Goal: Transaction & Acquisition: Purchase product/service

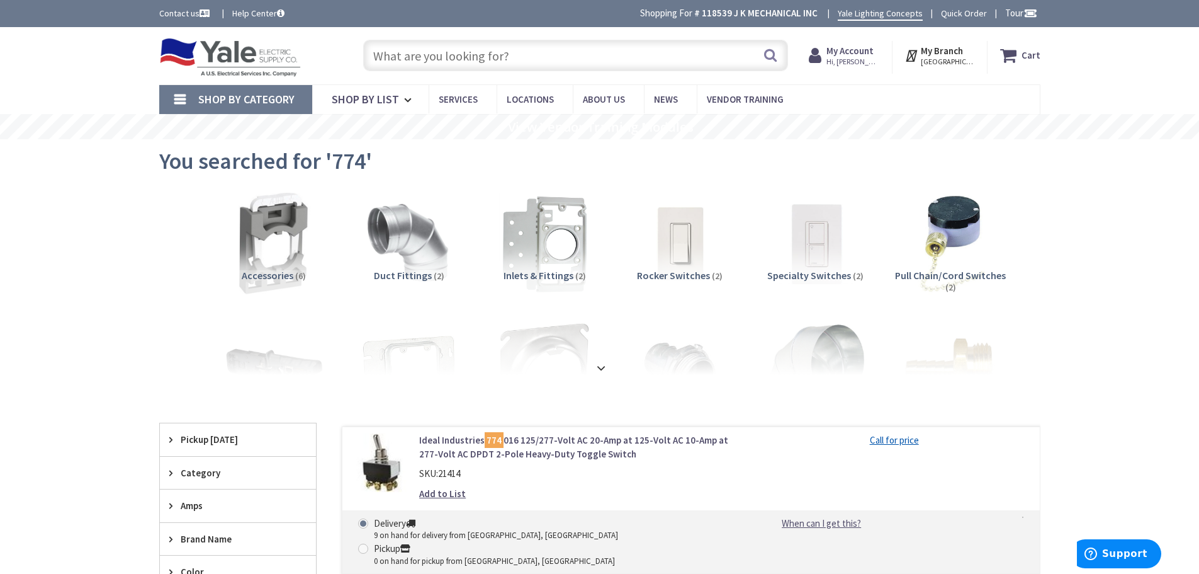
click at [577, 58] on input "text" at bounding box center [575, 55] width 425 height 31
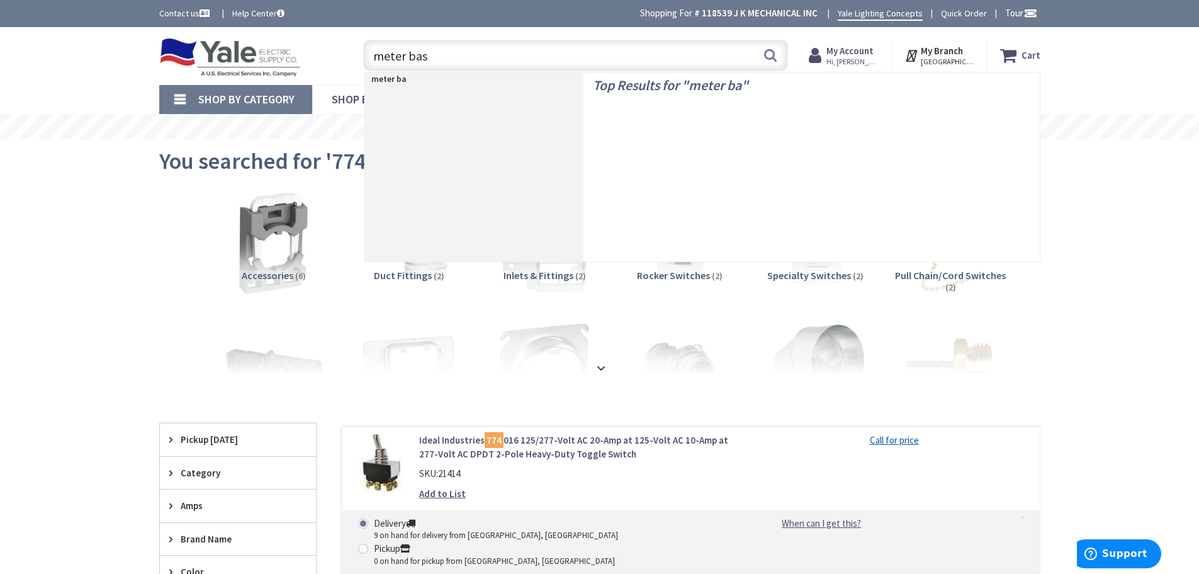
type input "meter base"
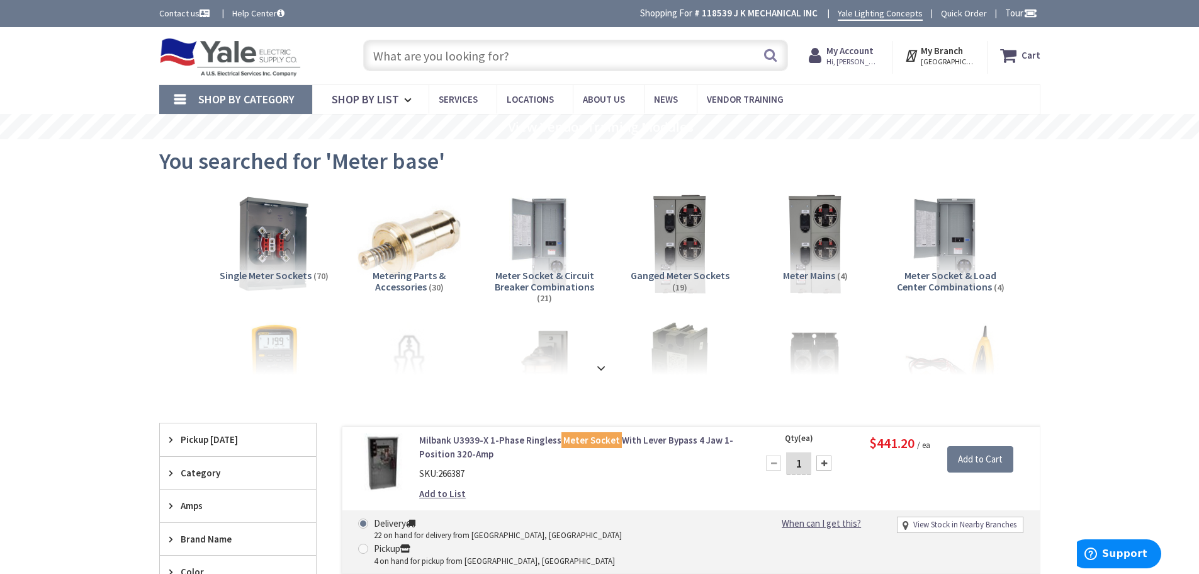
click at [465, 52] on input "text" at bounding box center [575, 55] width 425 height 31
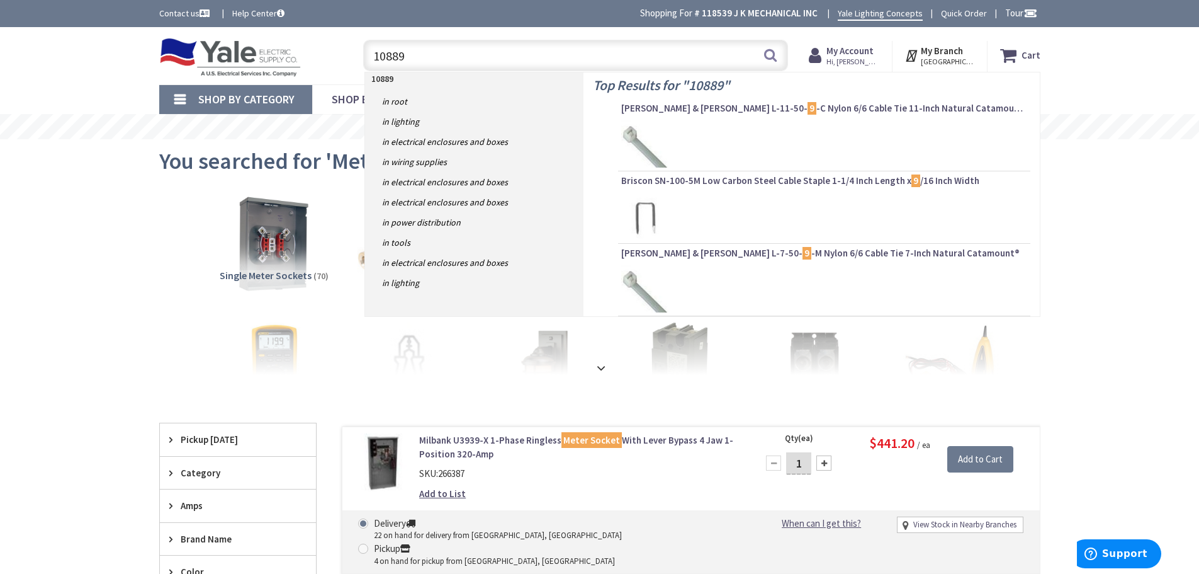
type input "108890"
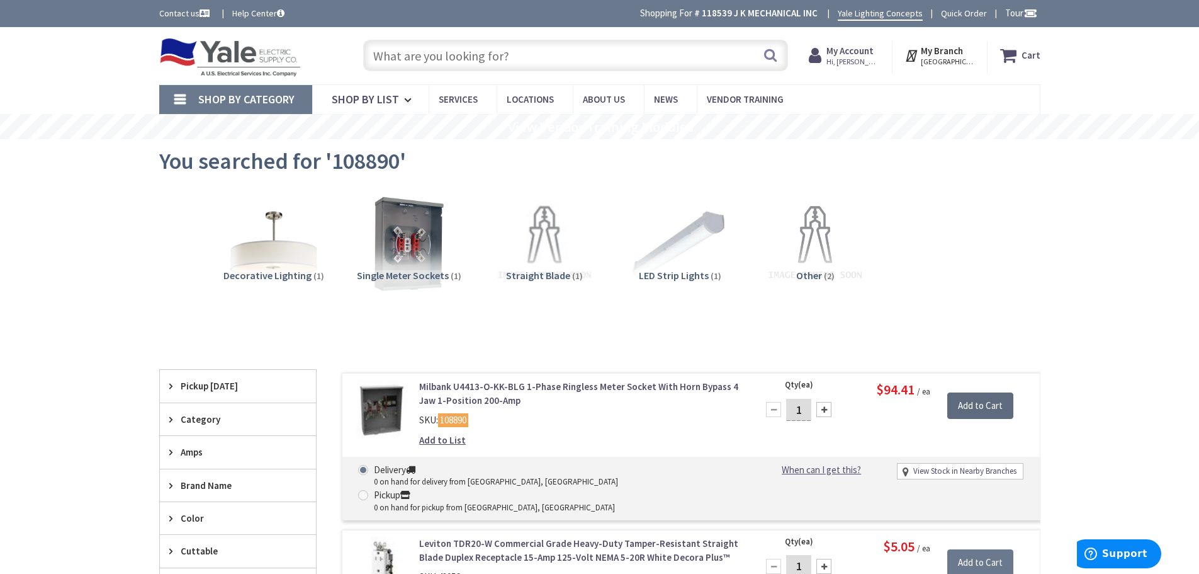
click at [976, 403] on input "Add to Cart" at bounding box center [981, 405] width 66 height 26
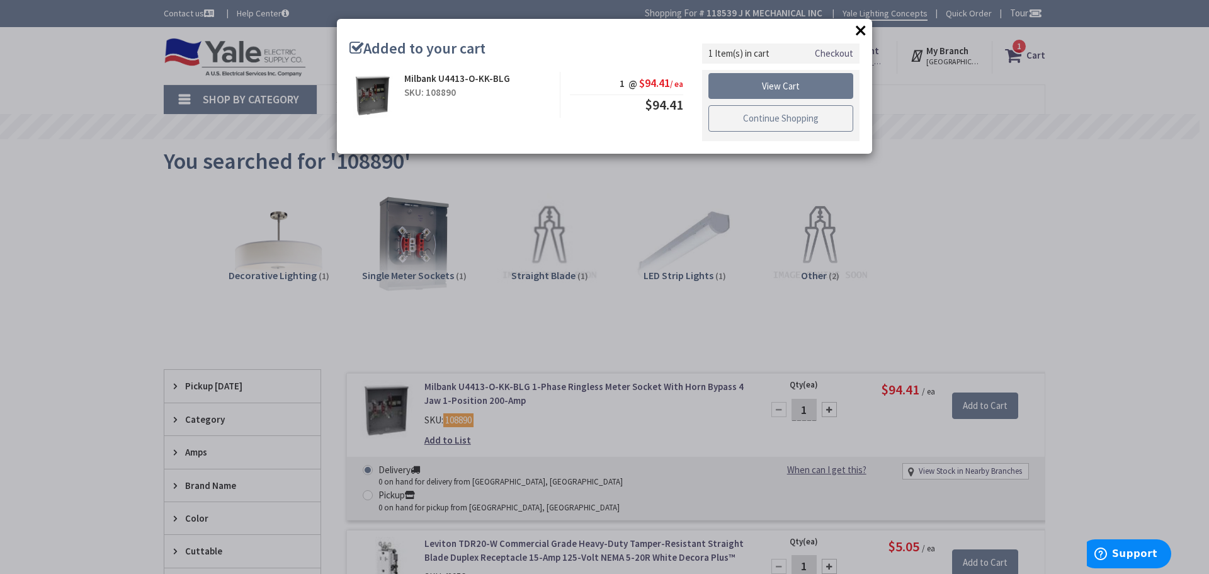
click at [800, 118] on link "Continue Shopping" at bounding box center [780, 118] width 145 height 26
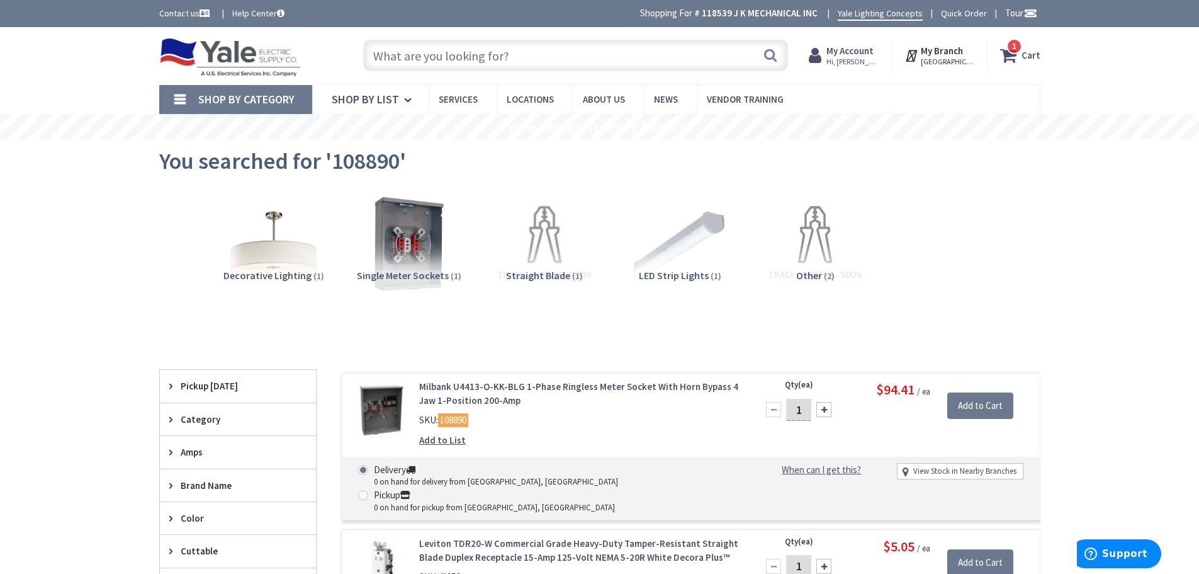
click at [434, 48] on input "text" at bounding box center [575, 55] width 425 height 31
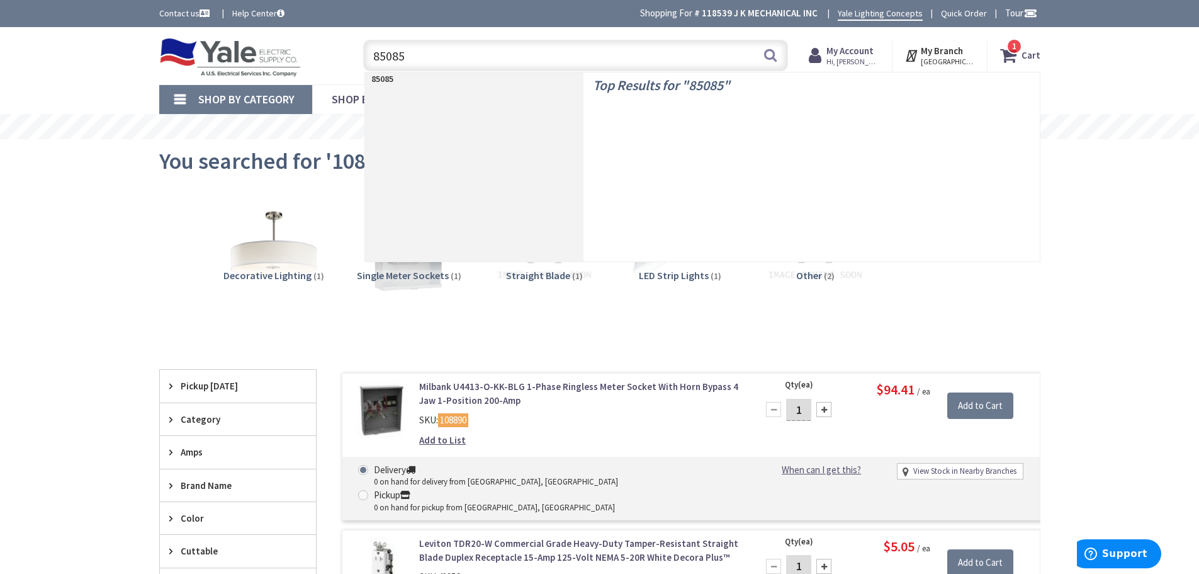
type input "850850"
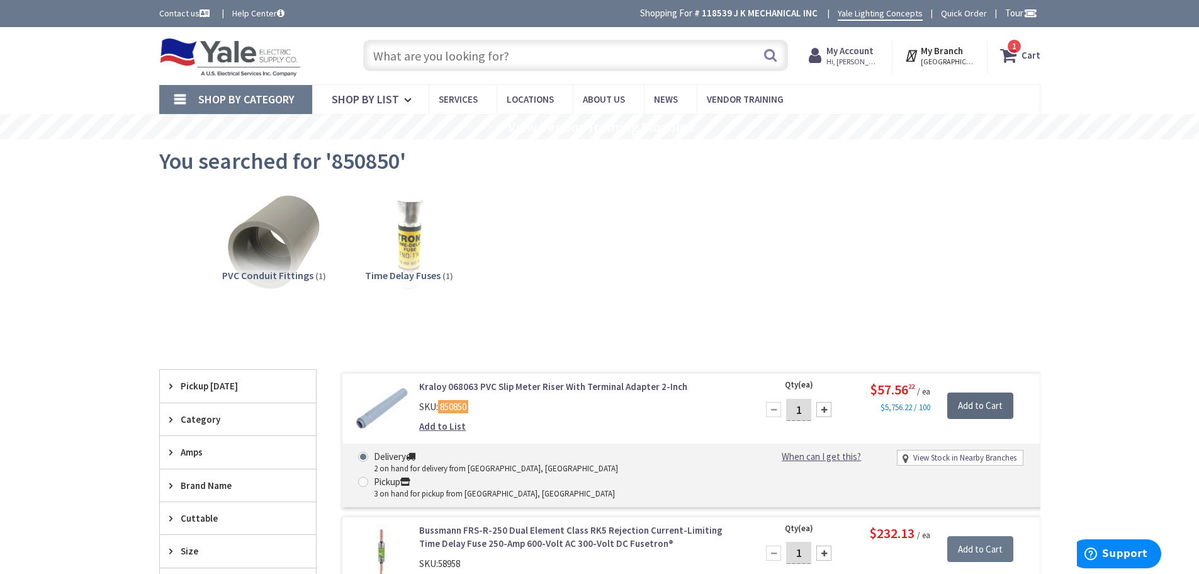
click at [966, 396] on input "Add to Cart" at bounding box center [981, 405] width 66 height 26
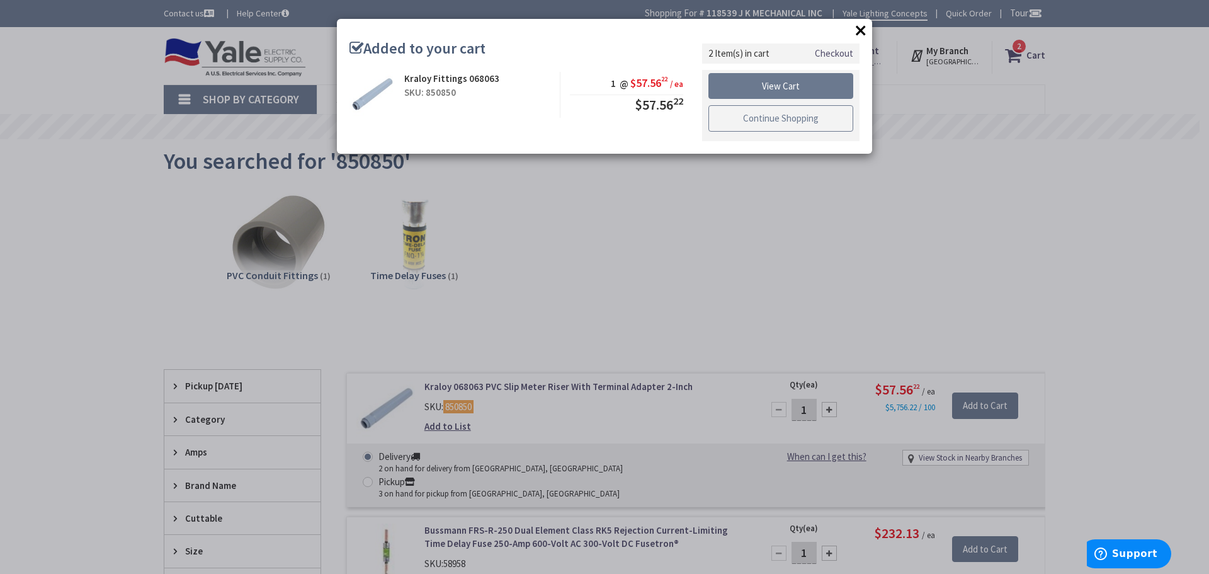
click at [781, 115] on link "Continue Shopping" at bounding box center [780, 118] width 145 height 26
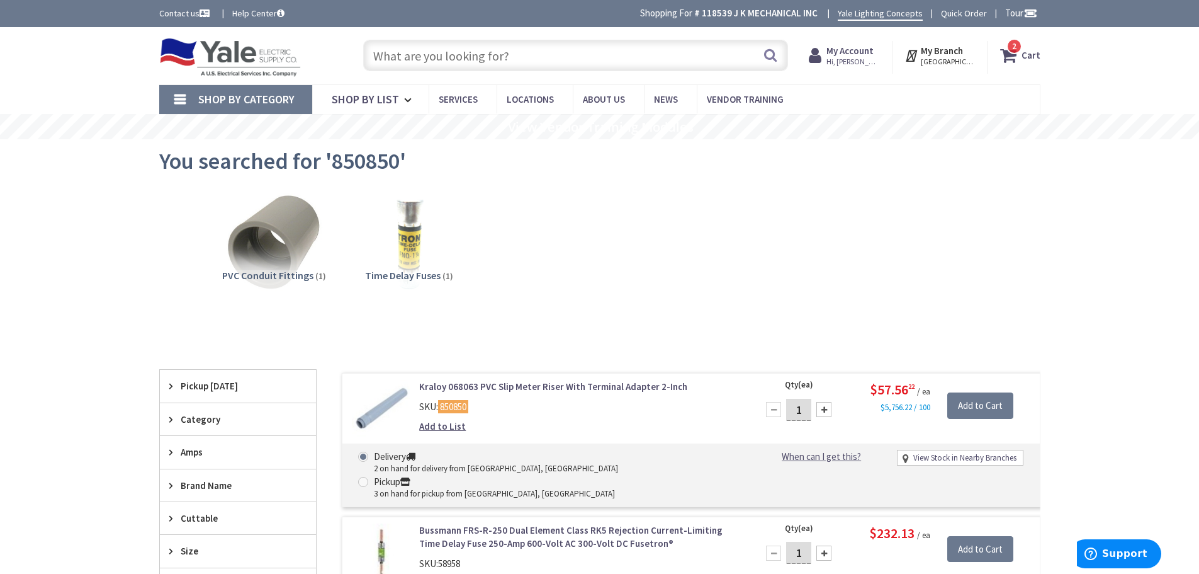
click at [496, 51] on input "text" at bounding box center [575, 55] width 425 height 31
type input "380047"
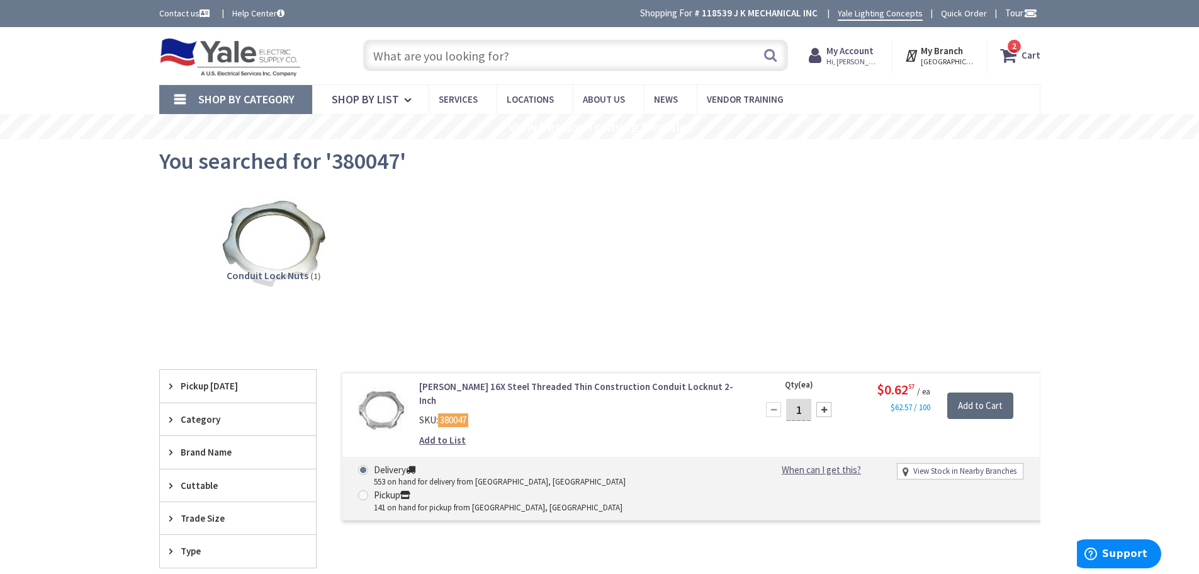
click at [990, 406] on input "Add to Cart" at bounding box center [981, 405] width 66 height 26
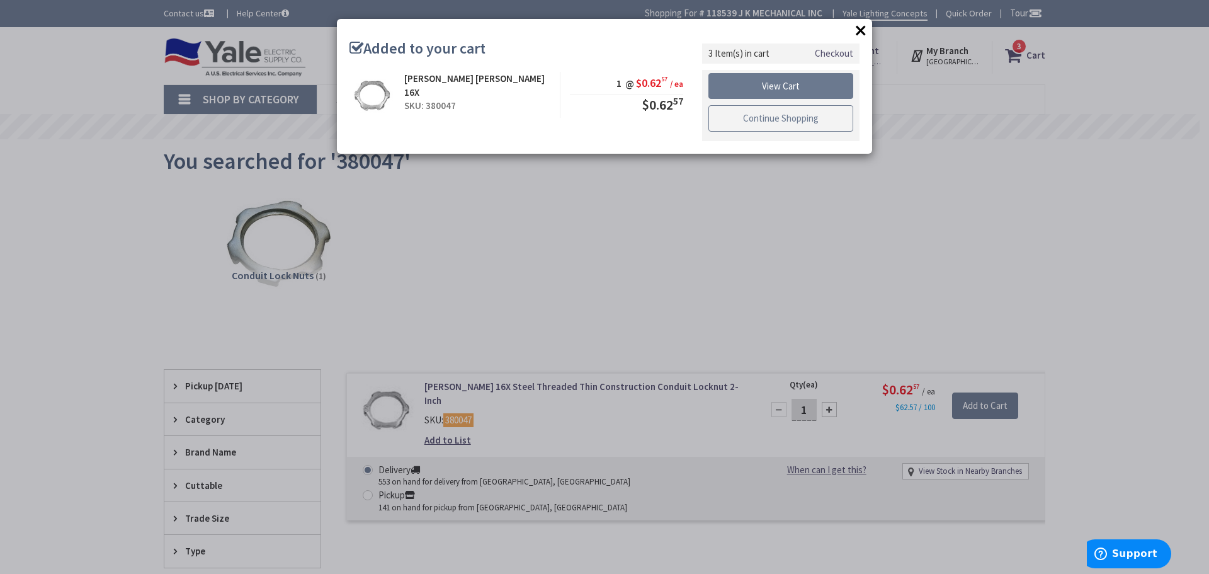
click at [802, 123] on link "Continue Shopping" at bounding box center [780, 118] width 145 height 26
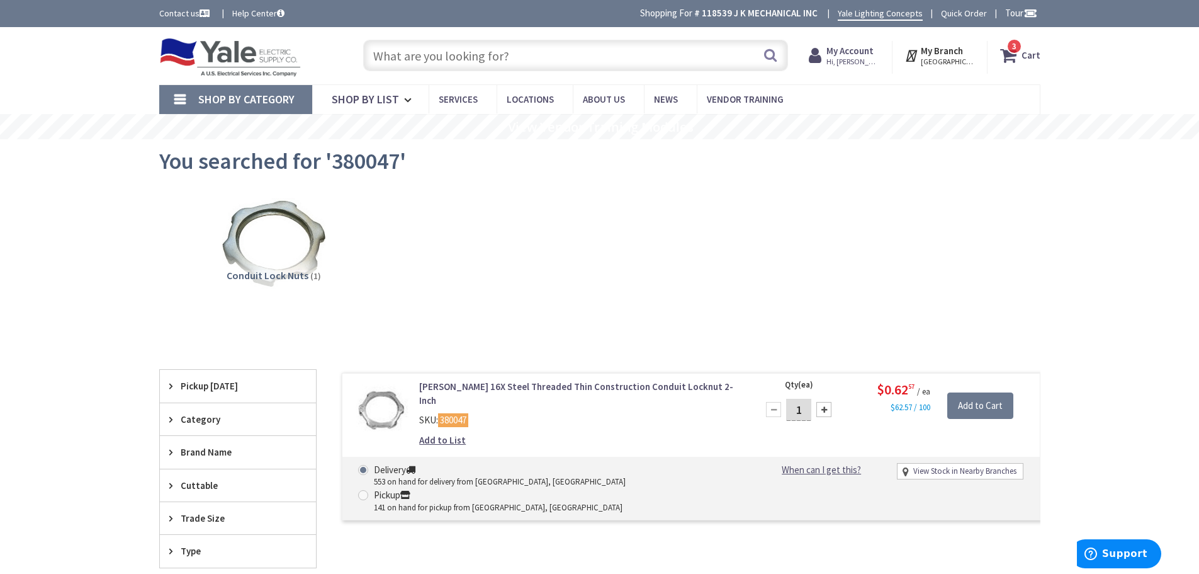
click at [604, 52] on input "text" at bounding box center [575, 55] width 425 height 31
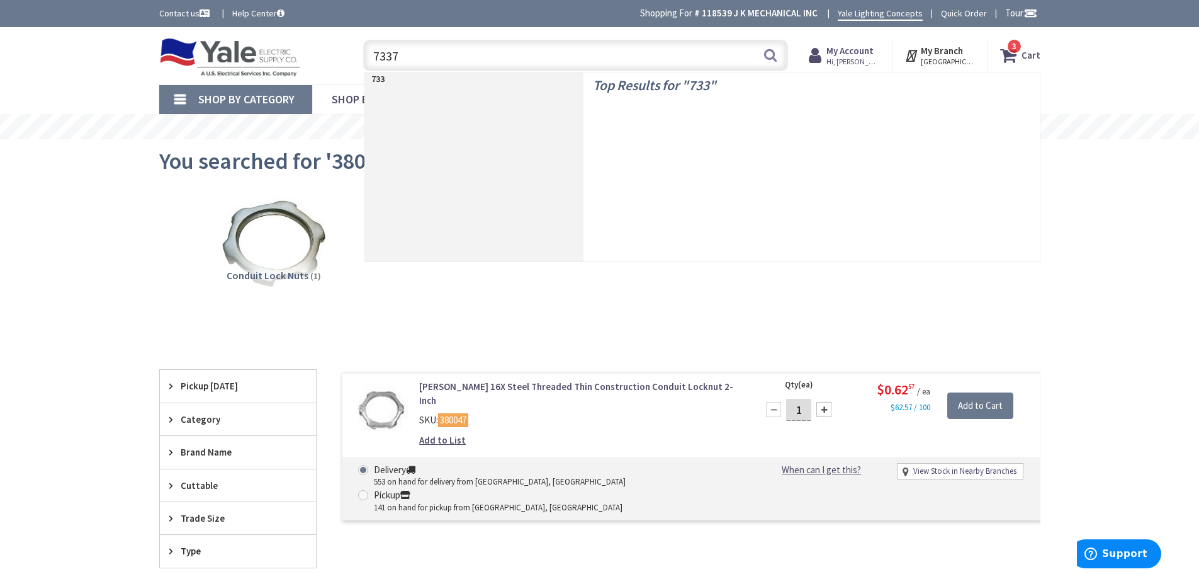
type input "73374"
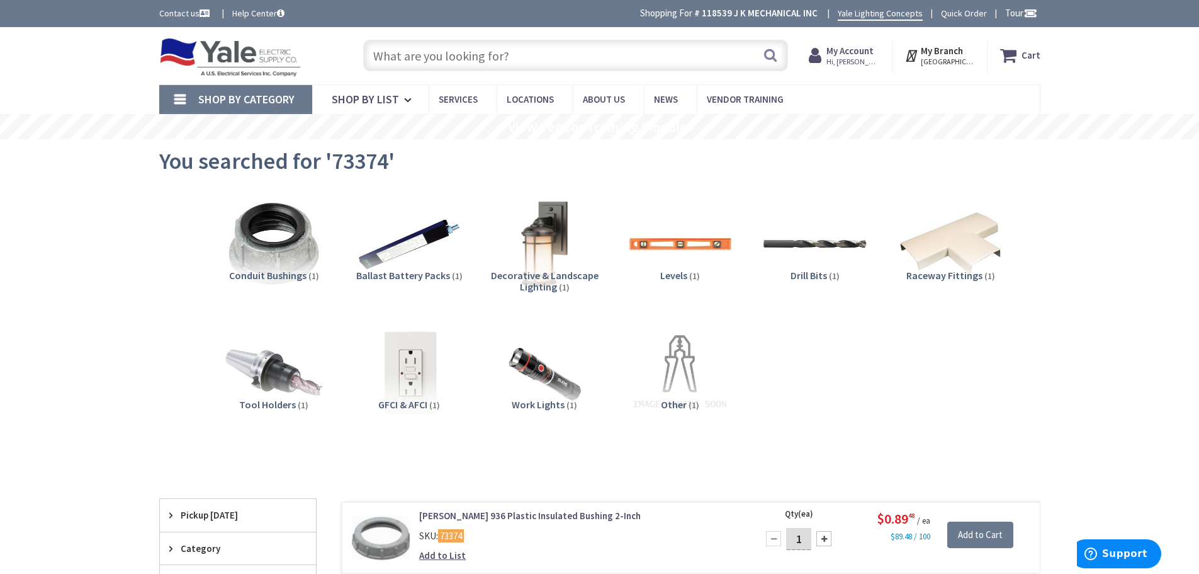
scroll to position [189, 0]
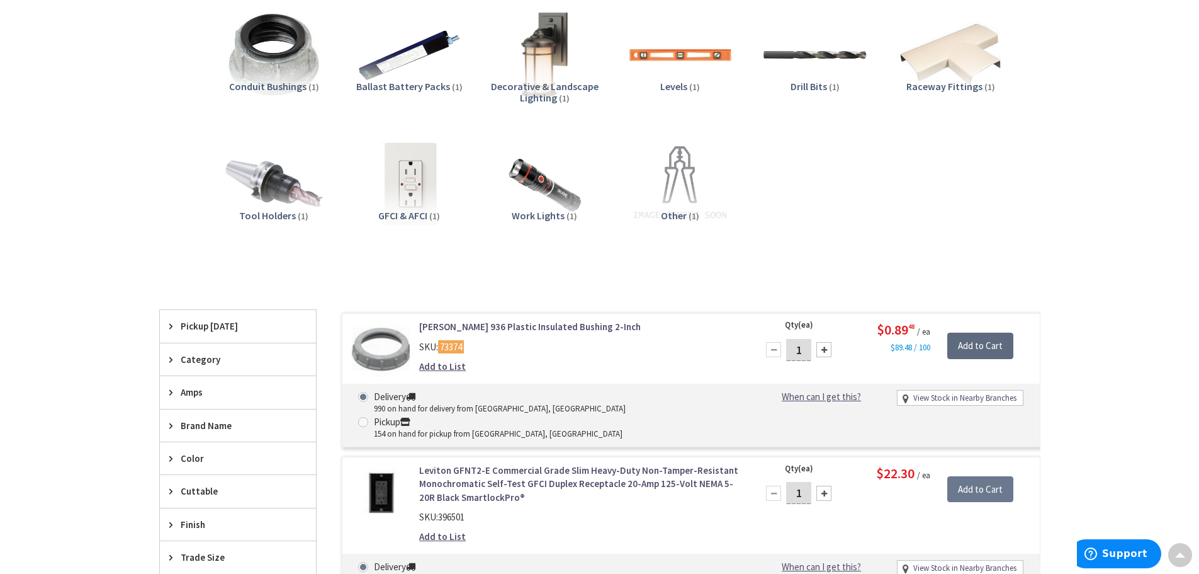
click at [974, 350] on input "Add to Cart" at bounding box center [981, 345] width 66 height 26
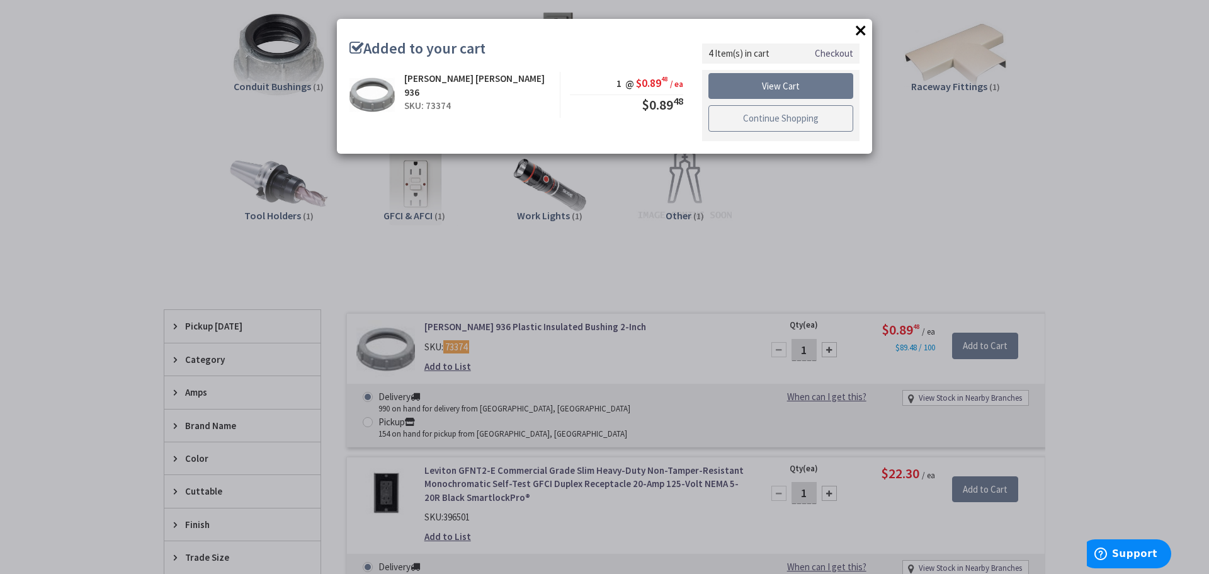
click at [821, 114] on link "Continue Shopping" at bounding box center [780, 118] width 145 height 26
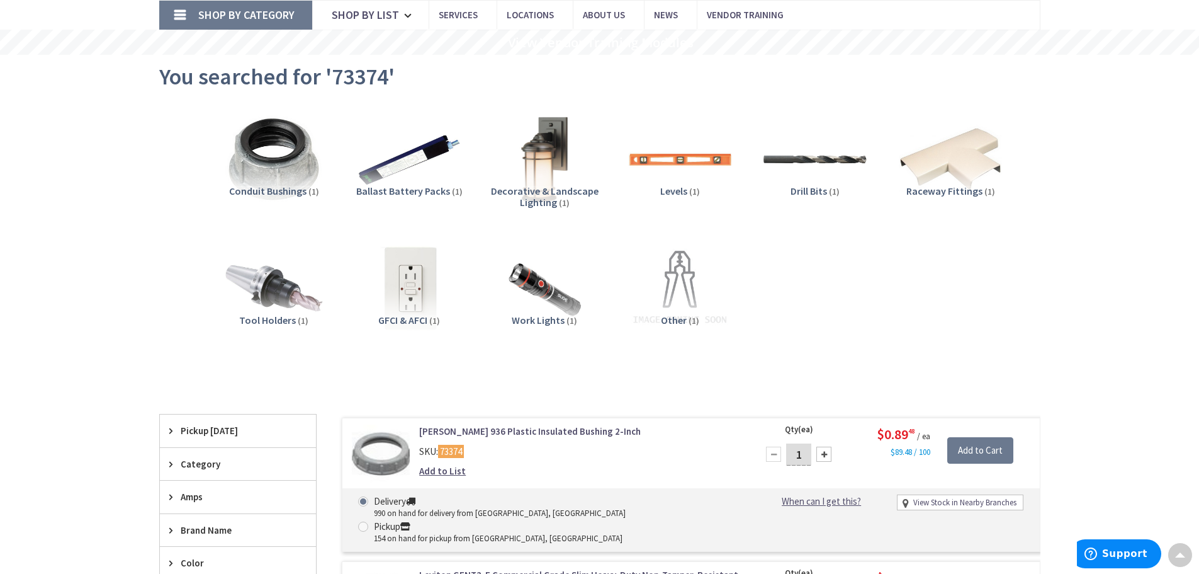
scroll to position [0, 0]
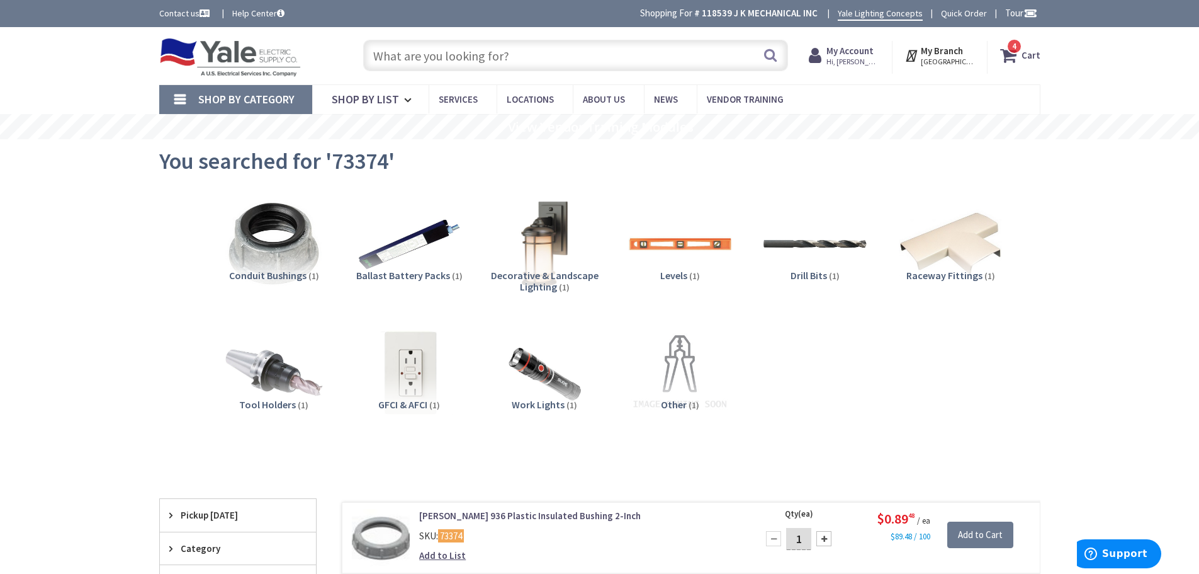
click at [1022, 52] on icon at bounding box center [1010, 55] width 21 height 23
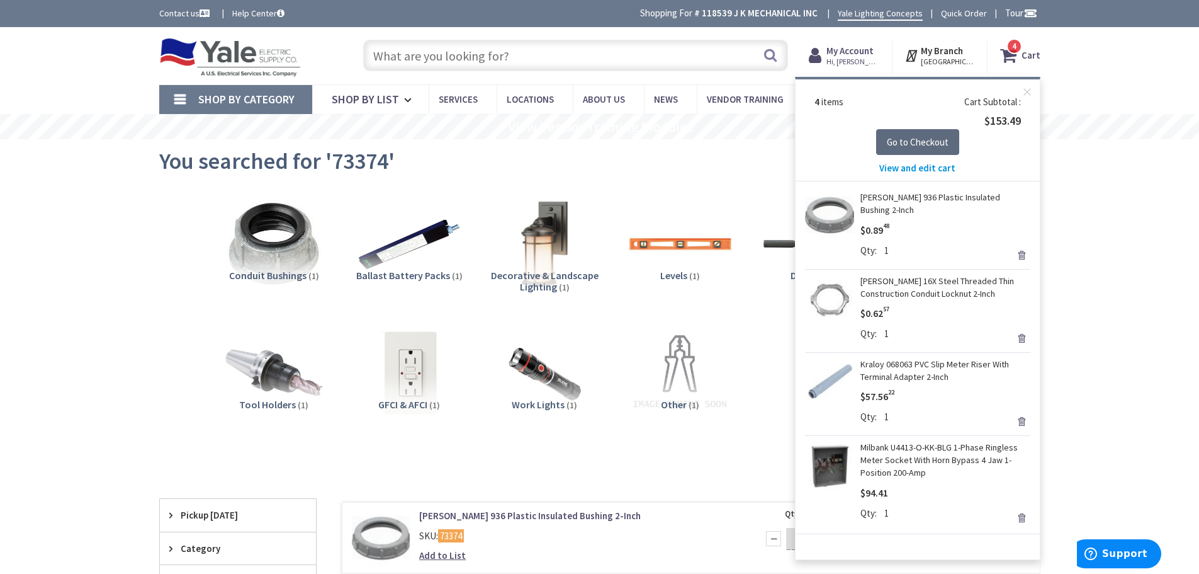
click at [912, 146] on span "Go to Checkout" at bounding box center [918, 142] width 62 height 12
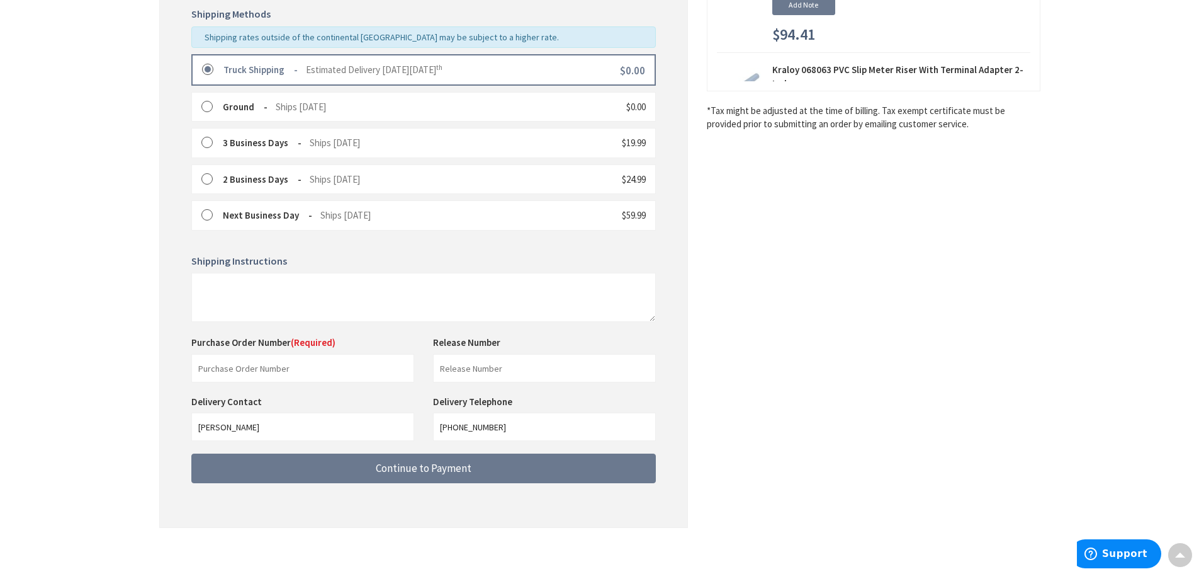
scroll to position [315, 0]
click at [250, 375] on input "text" at bounding box center [302, 367] width 223 height 28
type input "67146"
click at [513, 364] on input "text" at bounding box center [544, 367] width 223 height 28
click at [500, 374] on input "WO#" at bounding box center [544, 367] width 223 height 28
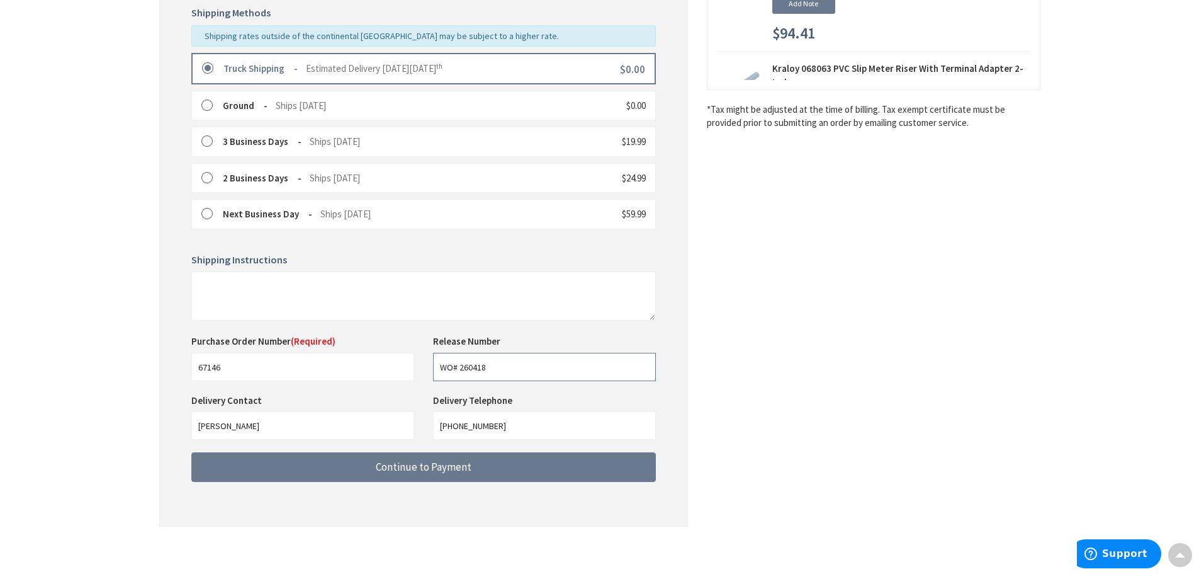
type input "WO# 260418"
click at [887, 288] on div "Shipping Review & Payment Estimated Total $153.49 4 Some items on your order ar…" at bounding box center [599, 145] width 881 height 788
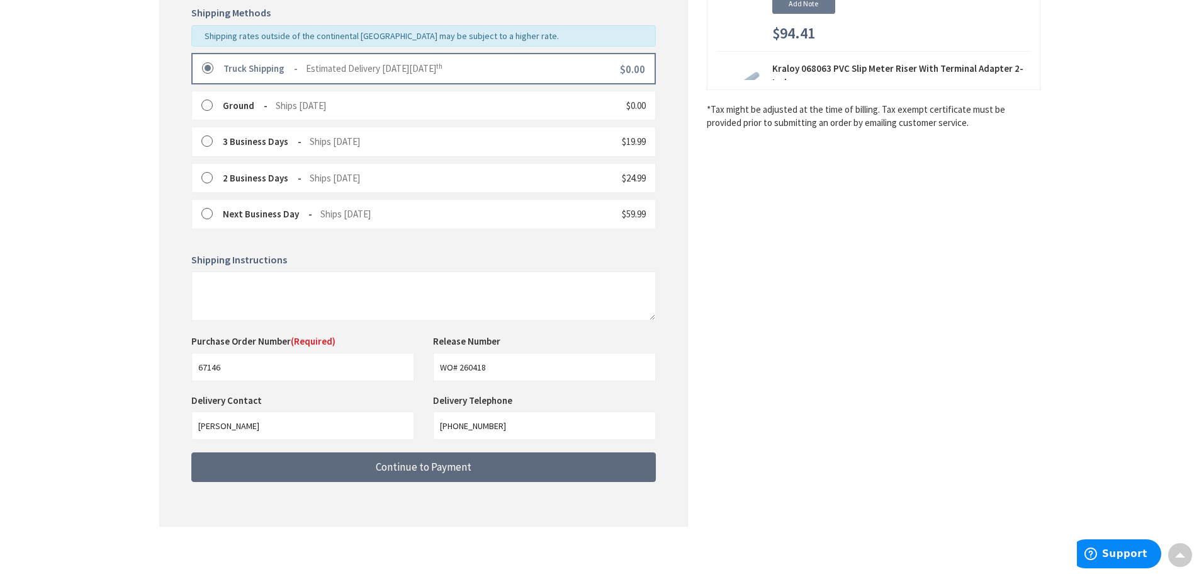
click at [476, 473] on button "Continue to Payment" at bounding box center [423, 467] width 465 height 30
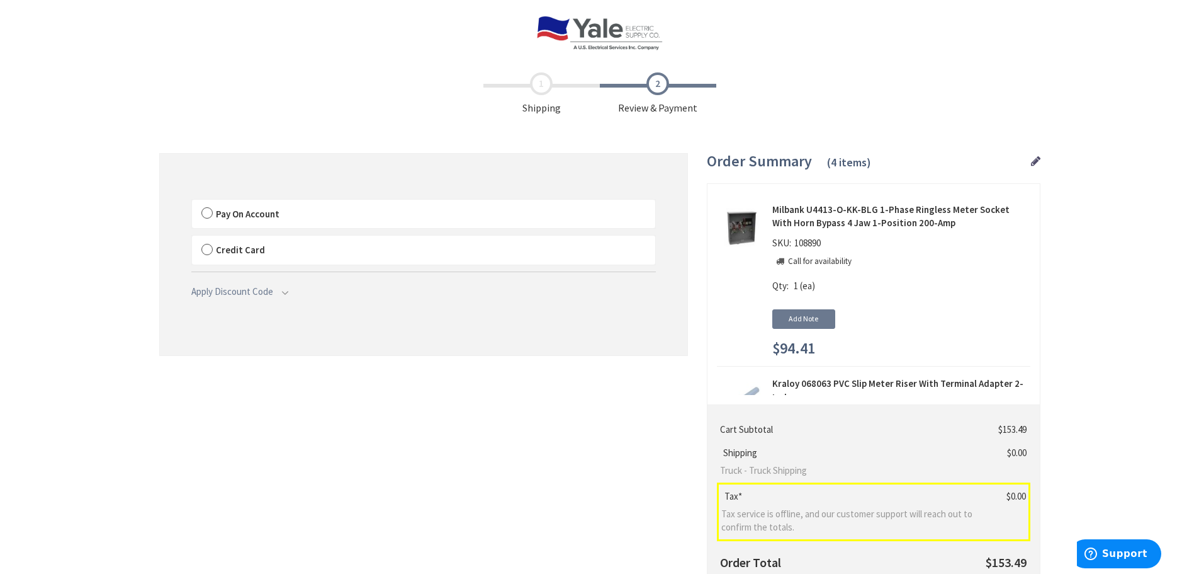
click at [207, 214] on label "Pay On Account" at bounding box center [423, 214] width 463 height 29
click at [192, 202] on input "Pay On Account" at bounding box center [192, 202] width 0 height 0
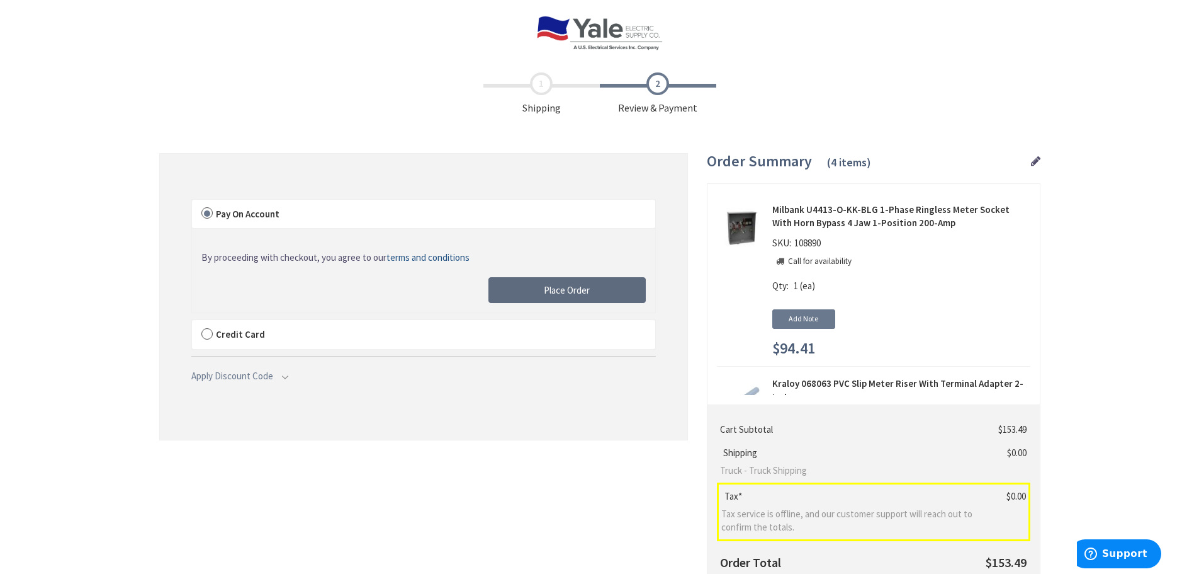
drag, startPoint x: 581, startPoint y: 293, endPoint x: 38, endPoint y: 355, distance: 545.7
click at [581, 293] on span "Place Order" at bounding box center [567, 290] width 46 height 12
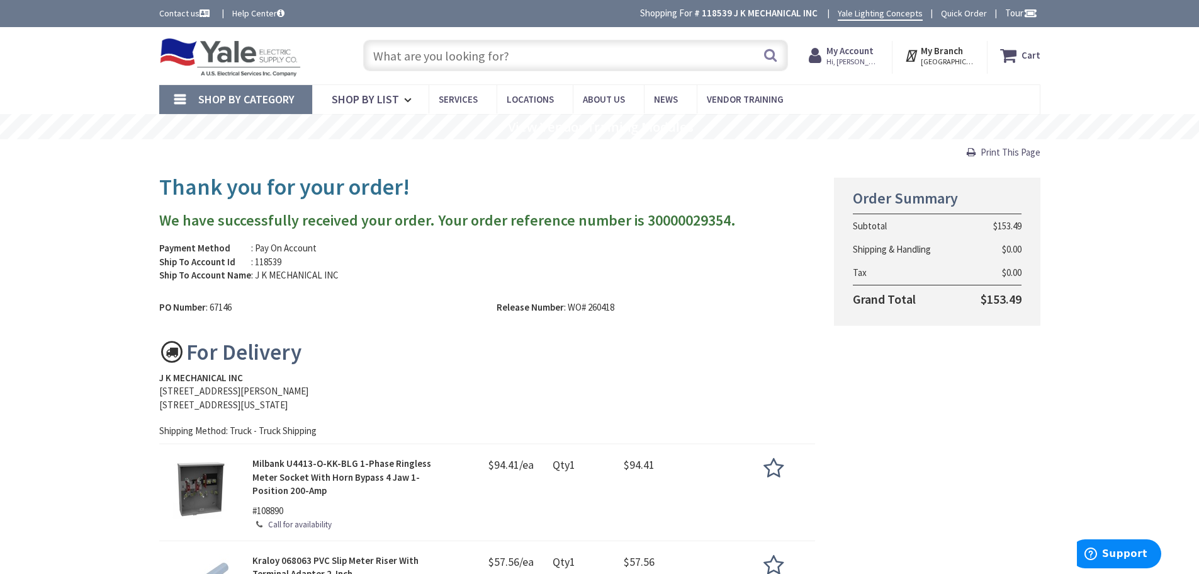
click at [1010, 152] on span "Print This Page" at bounding box center [1011, 152] width 60 height 12
click at [222, 61] on img at bounding box center [230, 57] width 142 height 39
